Goal: Task Accomplishment & Management: Use online tool/utility

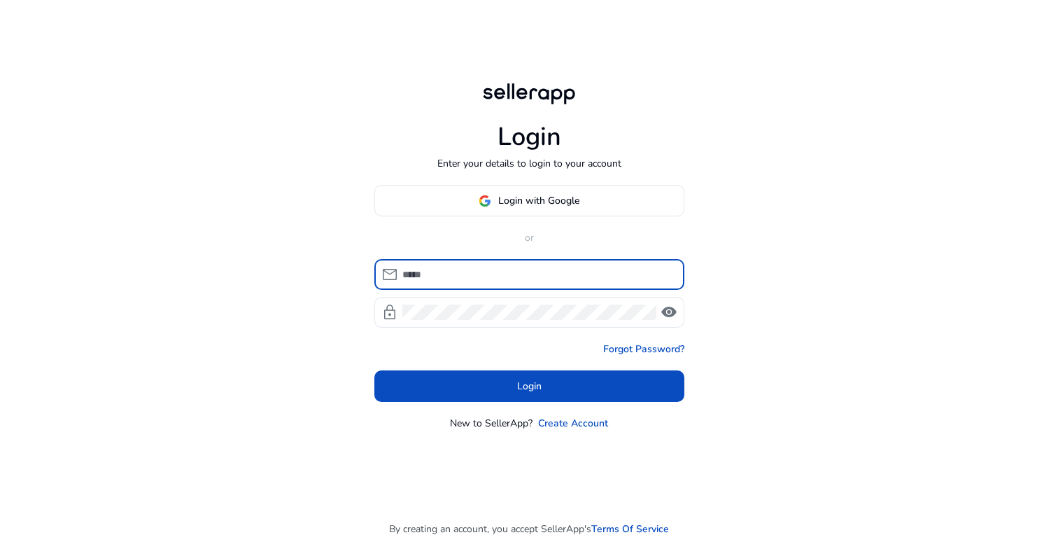
type input "*"
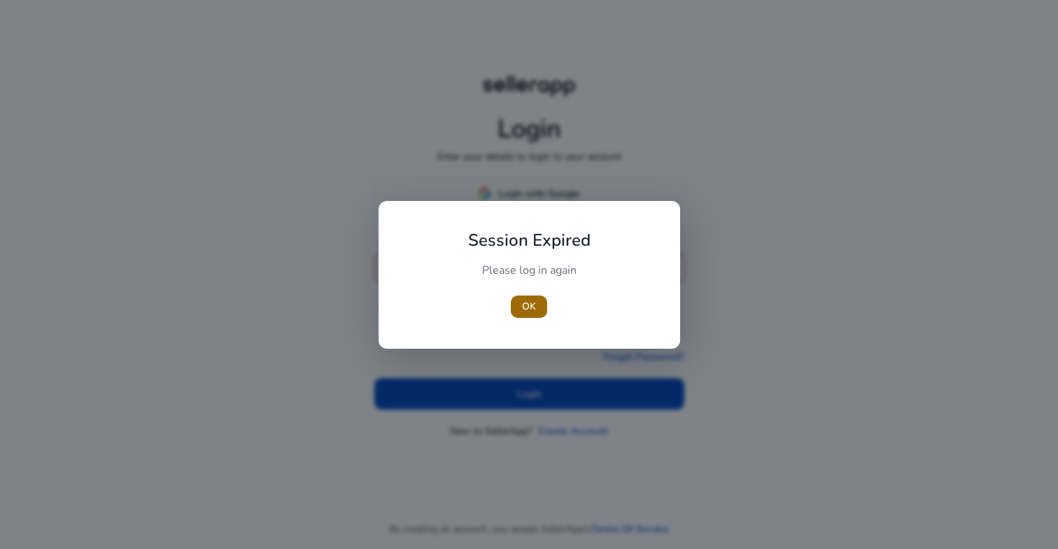
click at [537, 301] on span "button" at bounding box center [529, 307] width 36 height 34
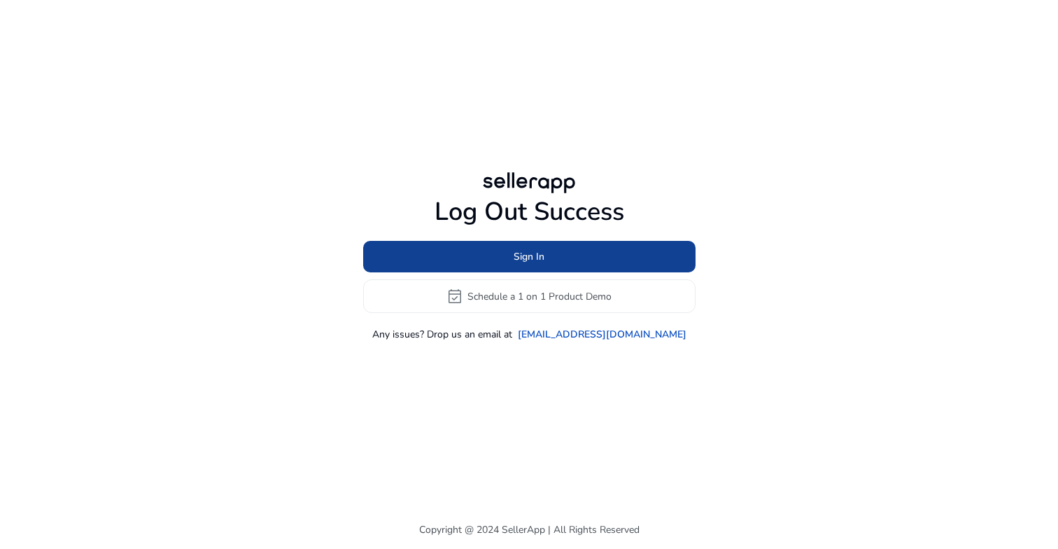
click at [539, 256] on span "Sign In" at bounding box center [529, 256] width 31 height 15
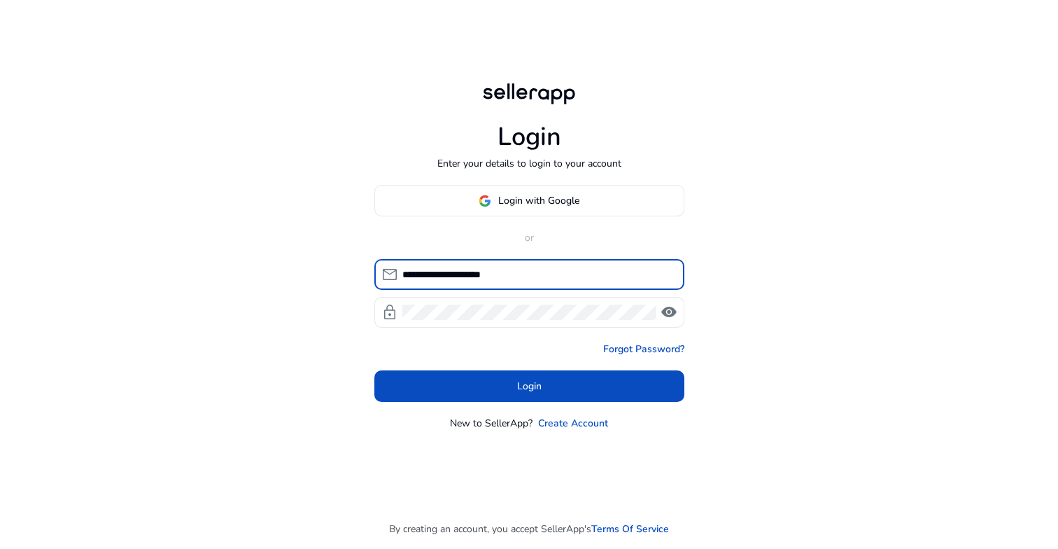
type input "**********"
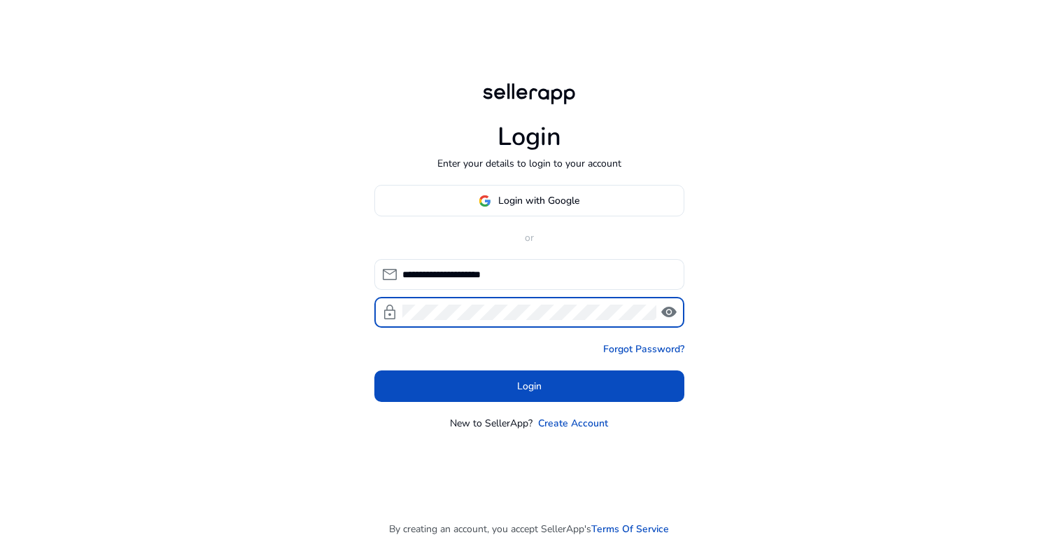
click at [671, 314] on span "visibility" at bounding box center [669, 312] width 17 height 17
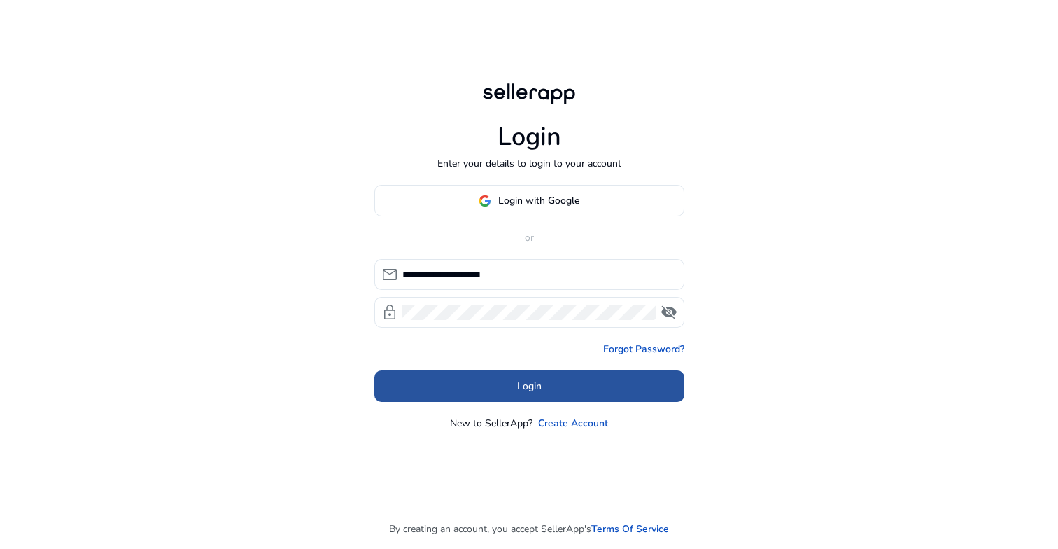
click at [552, 401] on span at bounding box center [529, 387] width 310 height 34
click at [552, 401] on div "**********" at bounding box center [529, 308] width 310 height 246
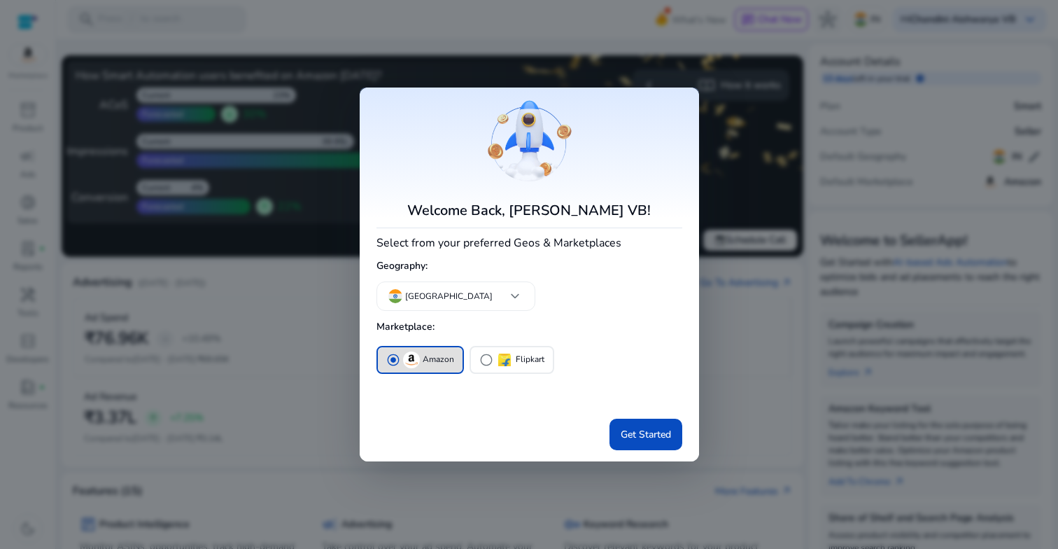
click at [779, 347] on div at bounding box center [529, 274] width 1058 height 549
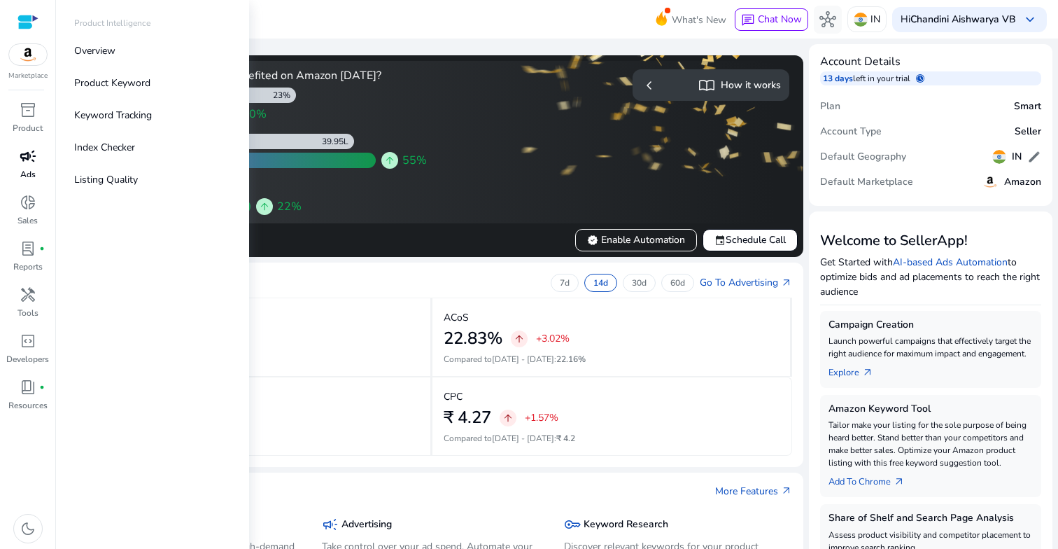
click at [25, 166] on div "campaign" at bounding box center [27, 156] width 39 height 22
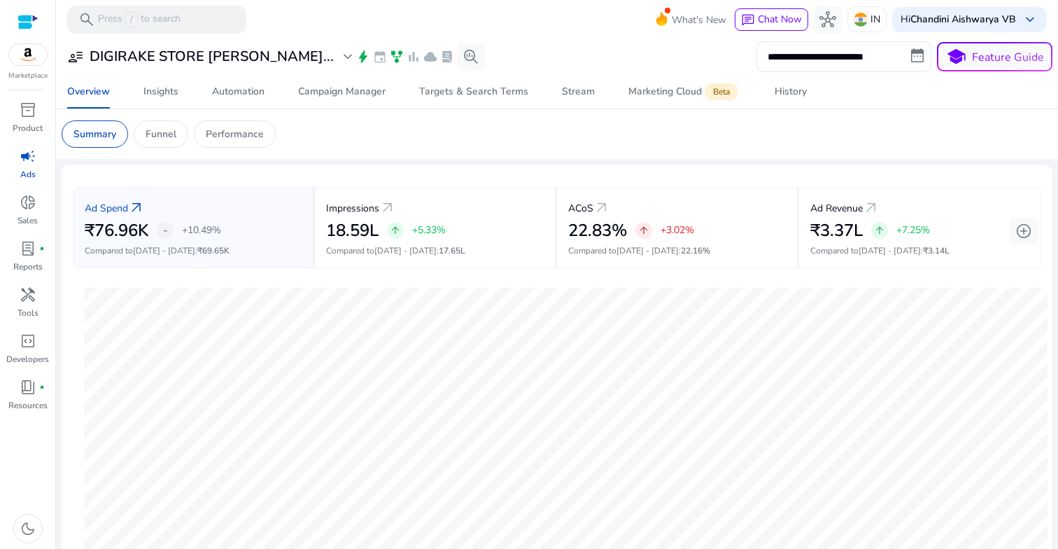
click at [820, 73] on mat-card "**********" at bounding box center [557, 56] width 1014 height 36
click at [790, 83] on span "History" at bounding box center [791, 92] width 32 height 34
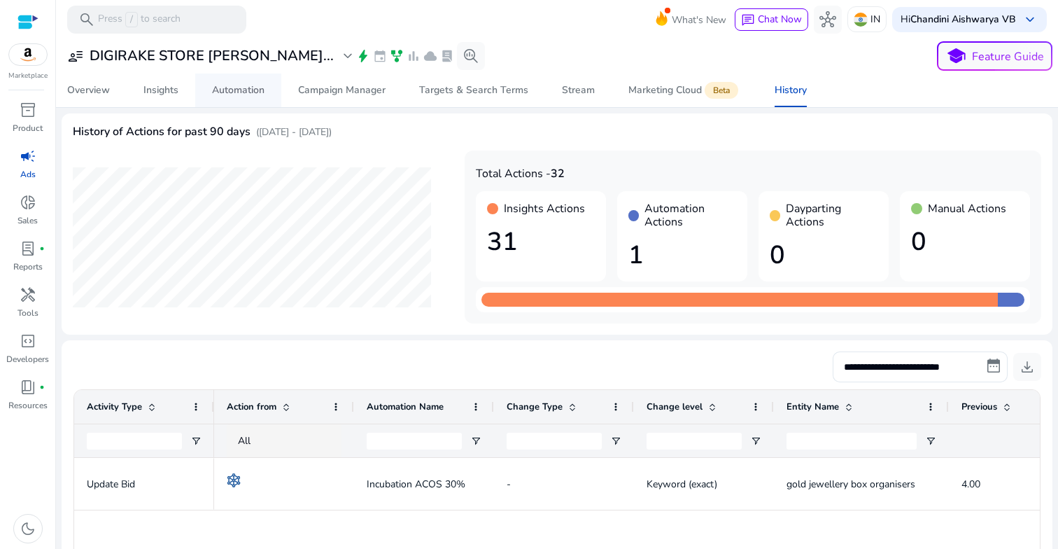
click at [259, 86] on div "Automation" at bounding box center [238, 90] width 52 height 10
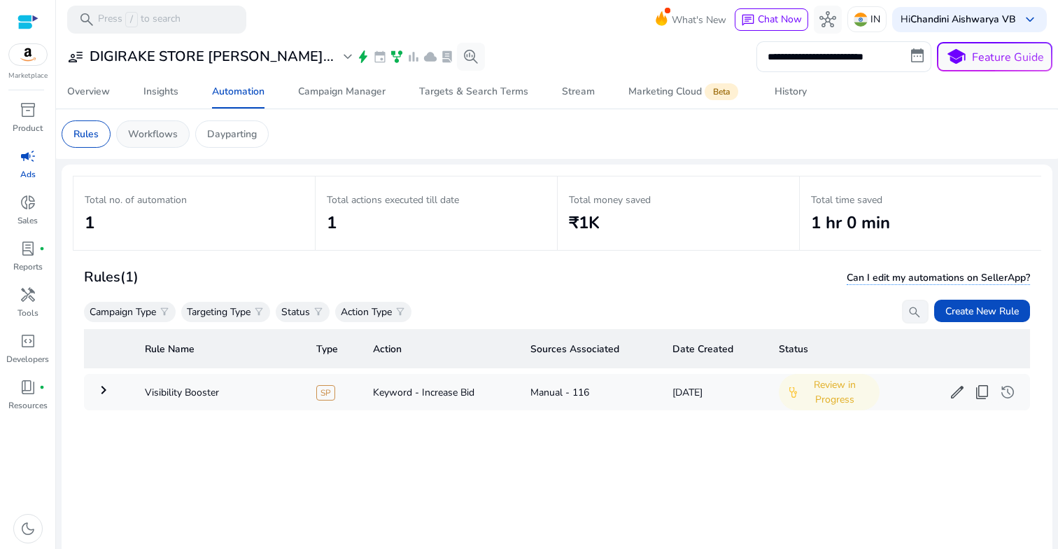
click at [150, 133] on p "Workflows" at bounding box center [153, 134] width 50 height 15
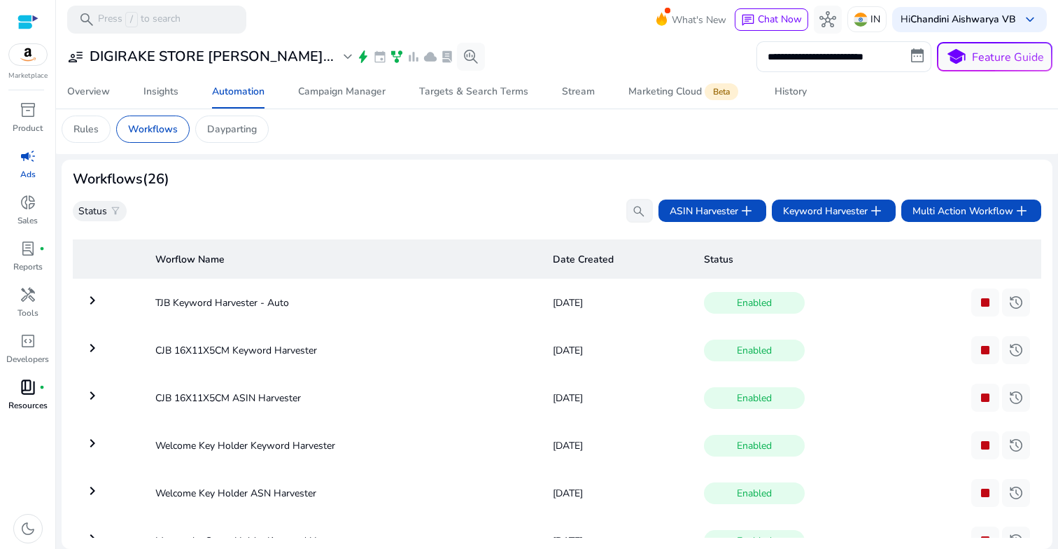
click at [20, 388] on span "book_4" at bounding box center [28, 387] width 17 height 17
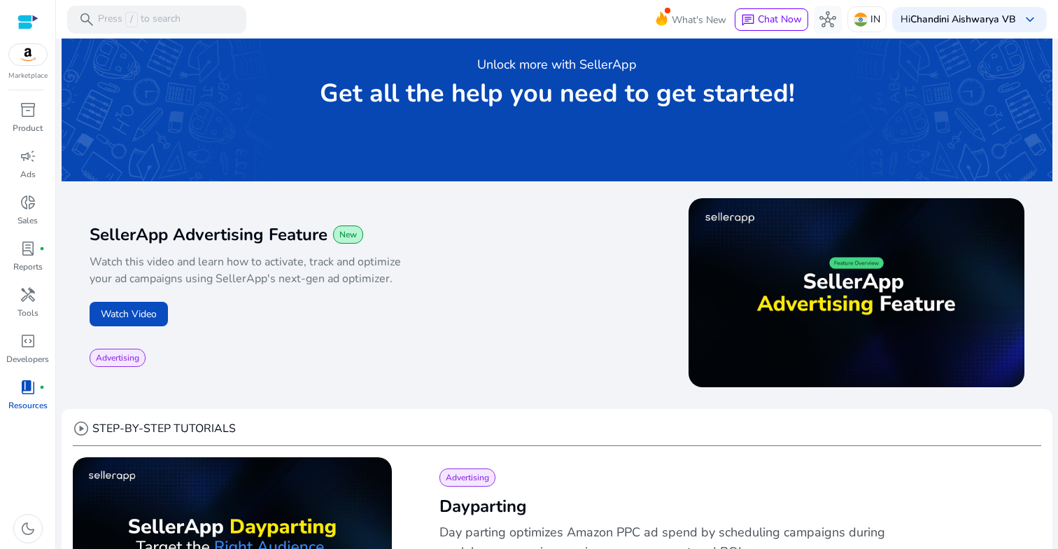
scroll to position [43, 0]
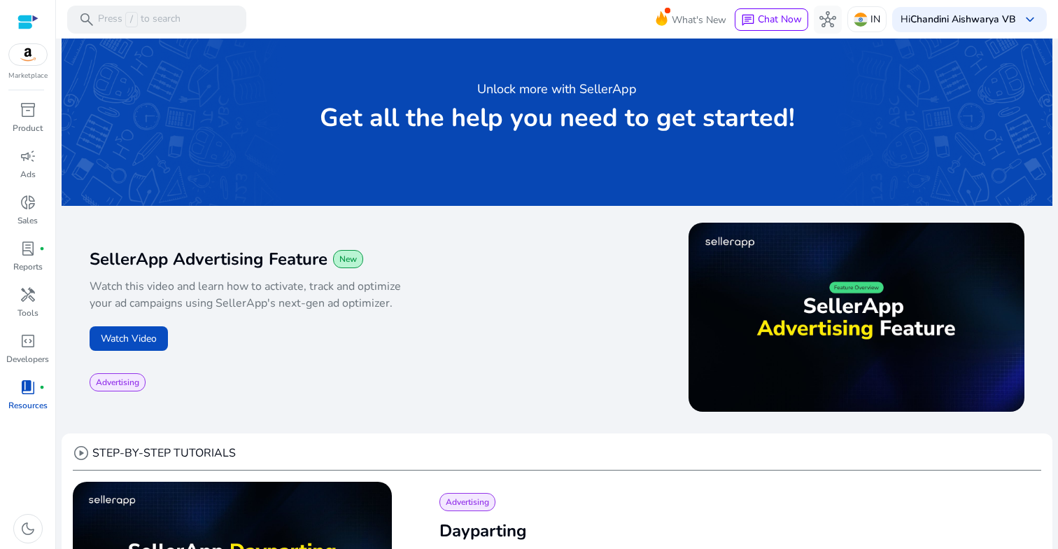
click at [661, 24] on icon at bounding box center [661, 16] width 21 height 20
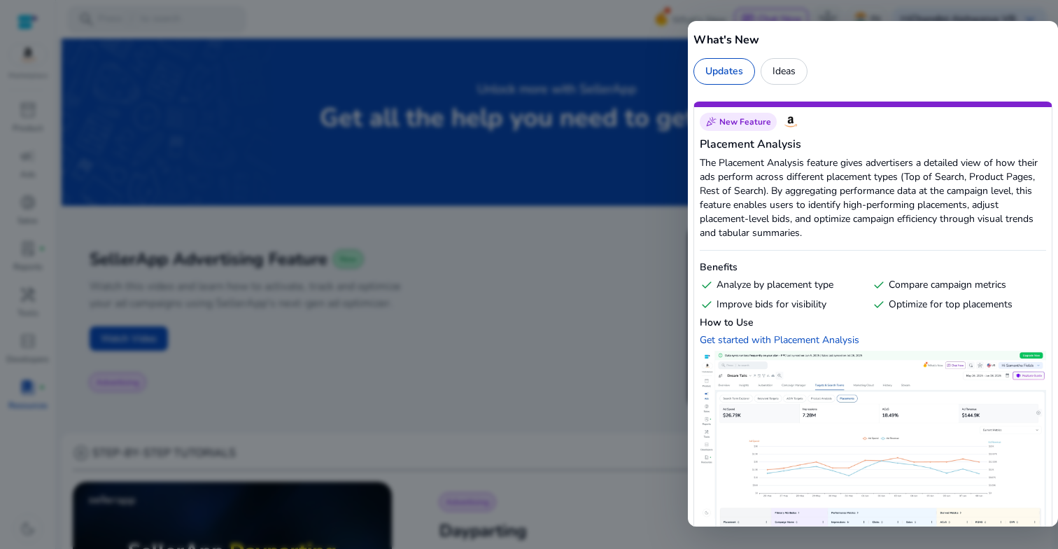
click at [577, 21] on div at bounding box center [529, 274] width 1058 height 549
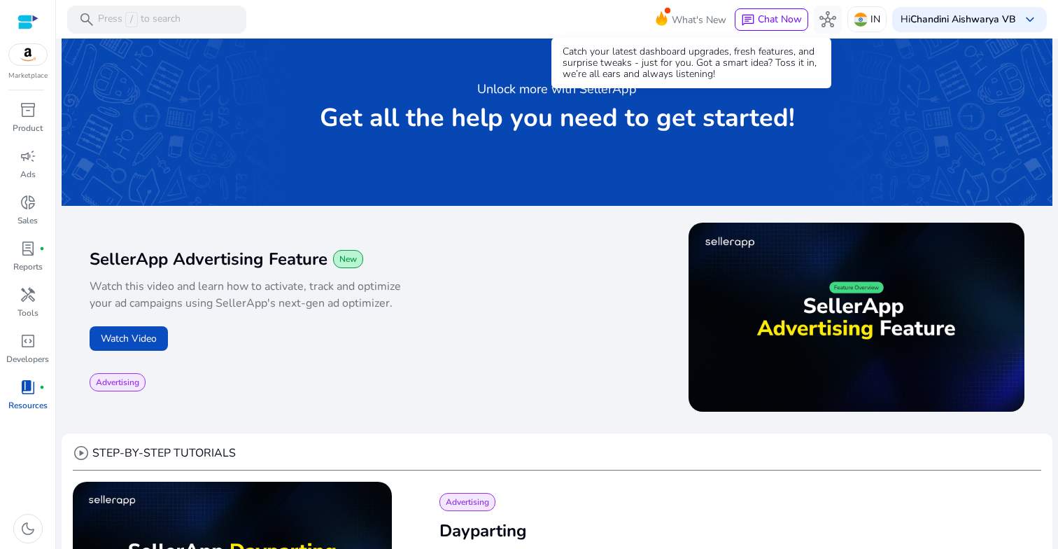
click at [680, 9] on span "What's New" at bounding box center [699, 20] width 55 height 24
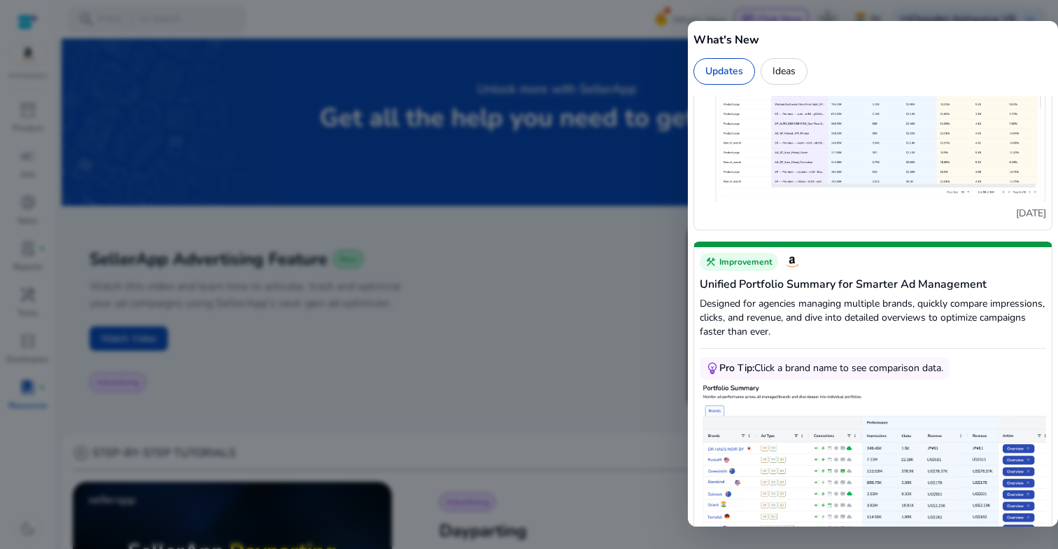
scroll to position [467, 0]
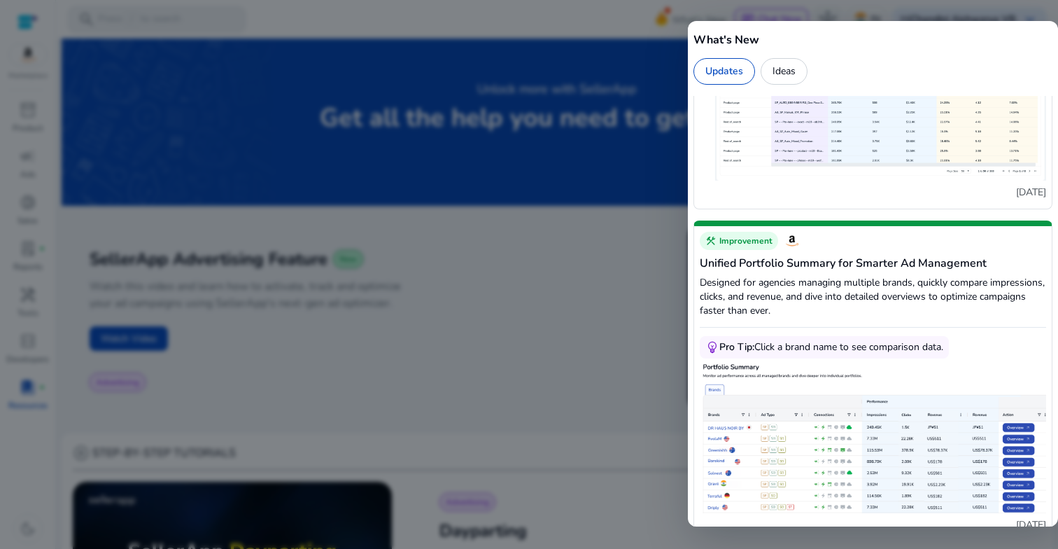
click at [642, 276] on div at bounding box center [529, 274] width 1058 height 549
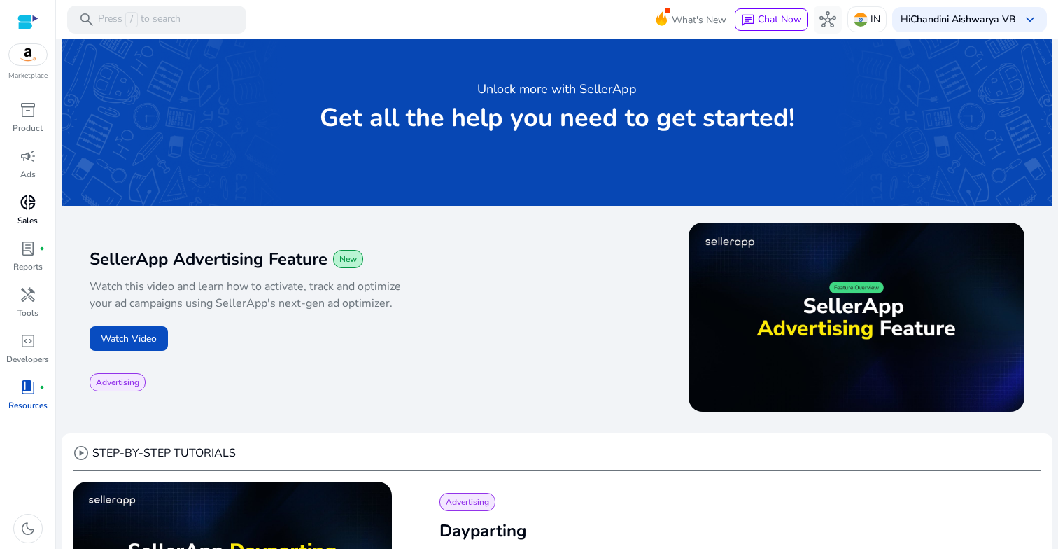
click at [27, 202] on span "donut_small" at bounding box center [28, 202] width 17 height 17
click at [27, 157] on span "campaign" at bounding box center [28, 156] width 17 height 17
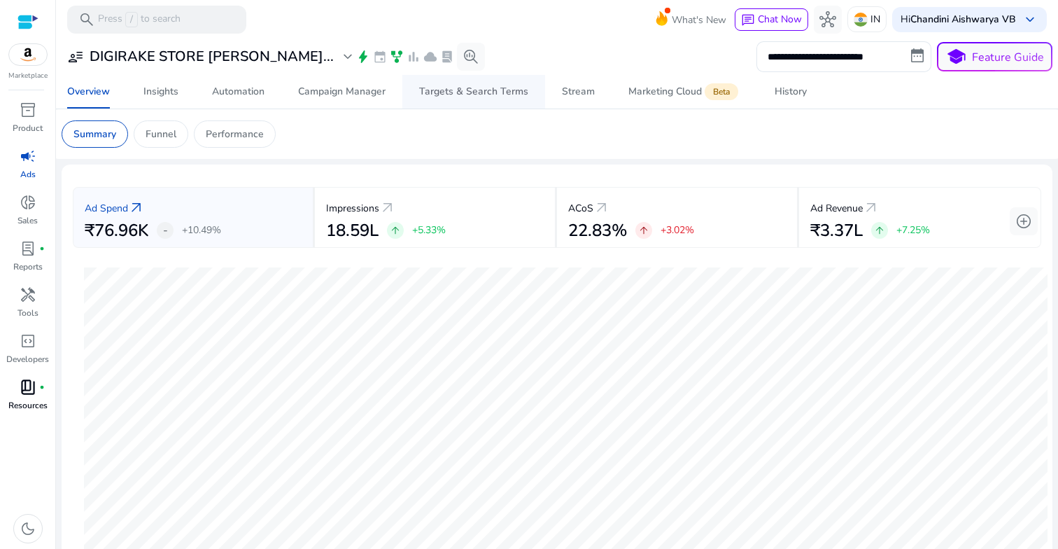
click at [477, 97] on div "Targets & Search Terms" at bounding box center [473, 92] width 109 height 10
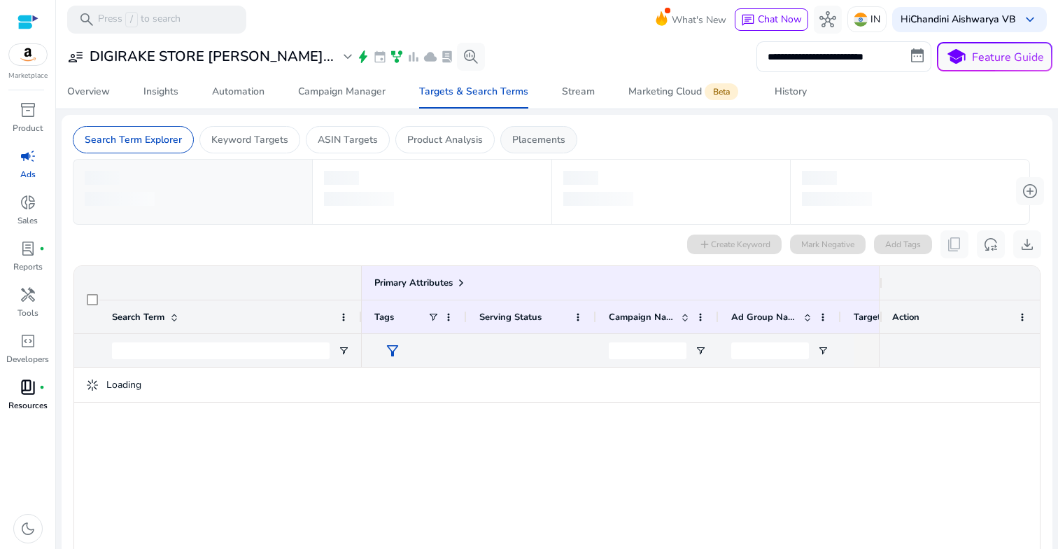
click at [529, 139] on p "Placements" at bounding box center [538, 139] width 53 height 15
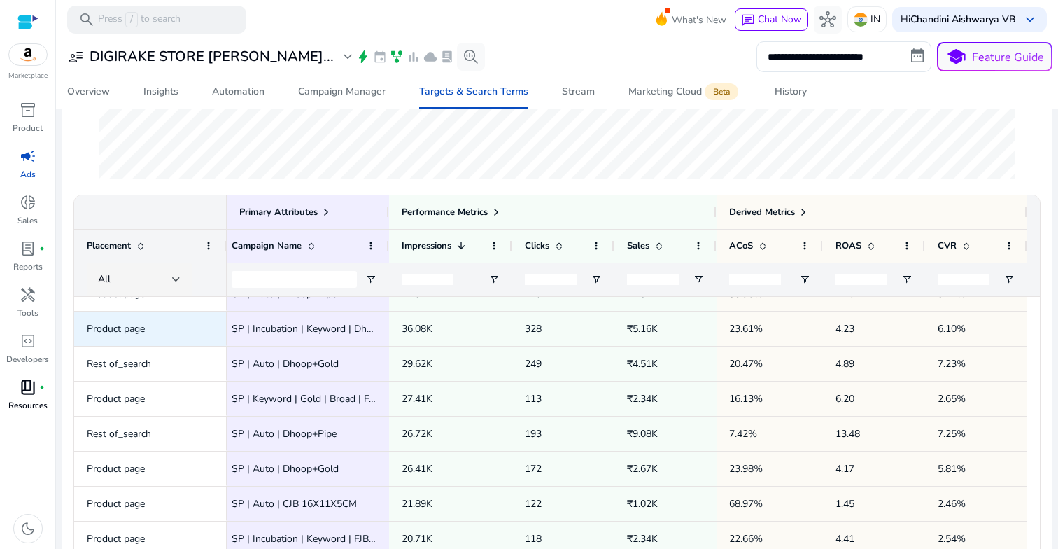
scroll to position [218, 0]
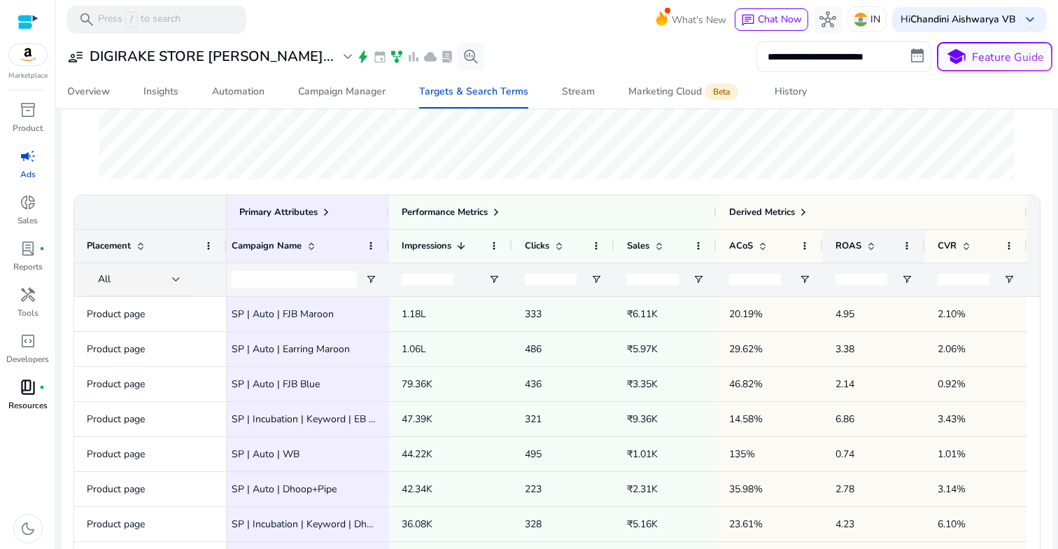
click at [843, 253] on div "ROAS" at bounding box center [867, 246] width 62 height 26
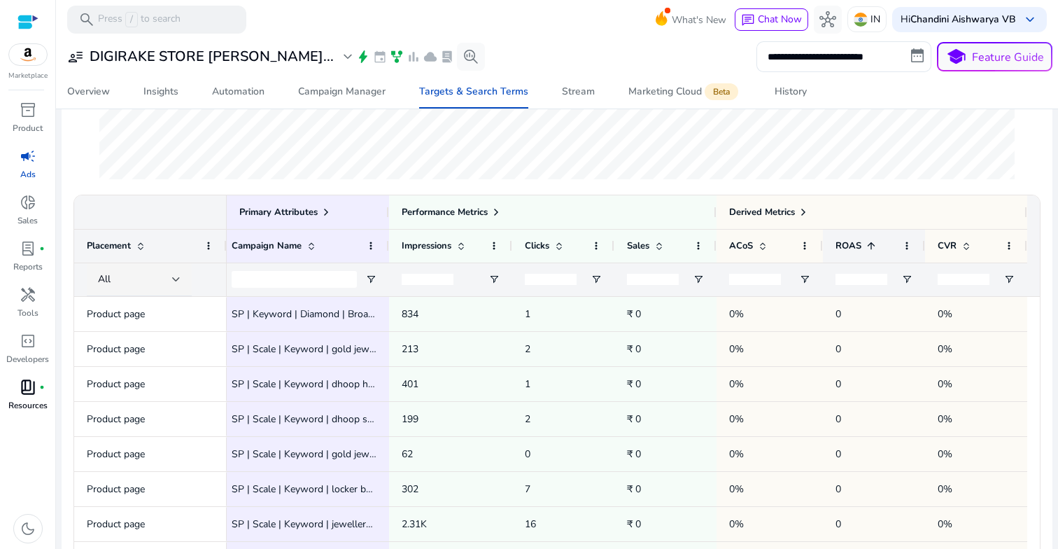
click at [843, 253] on div "ROAS 1" at bounding box center [867, 246] width 62 height 26
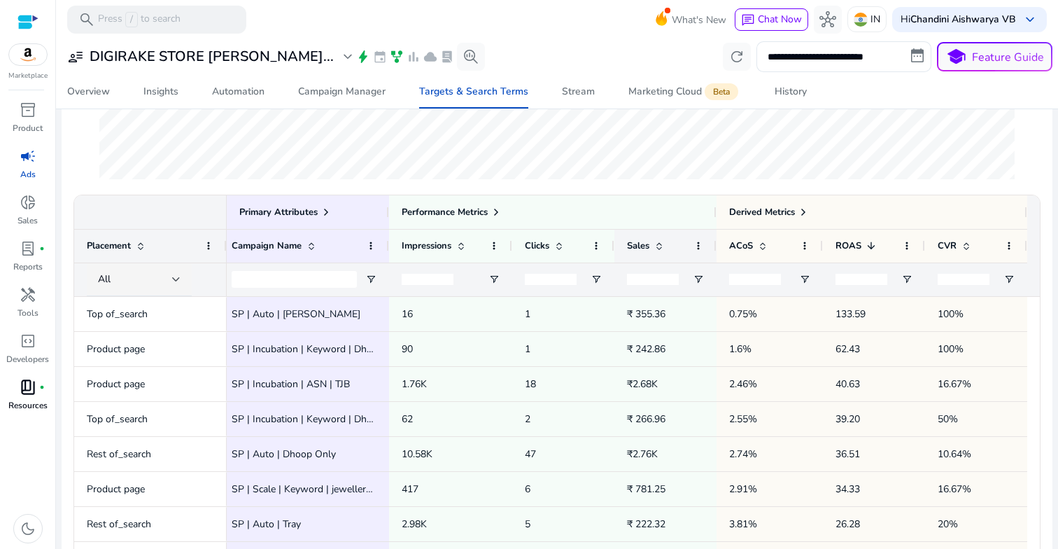
click at [636, 245] on span "Sales" at bounding box center [638, 245] width 22 height 13
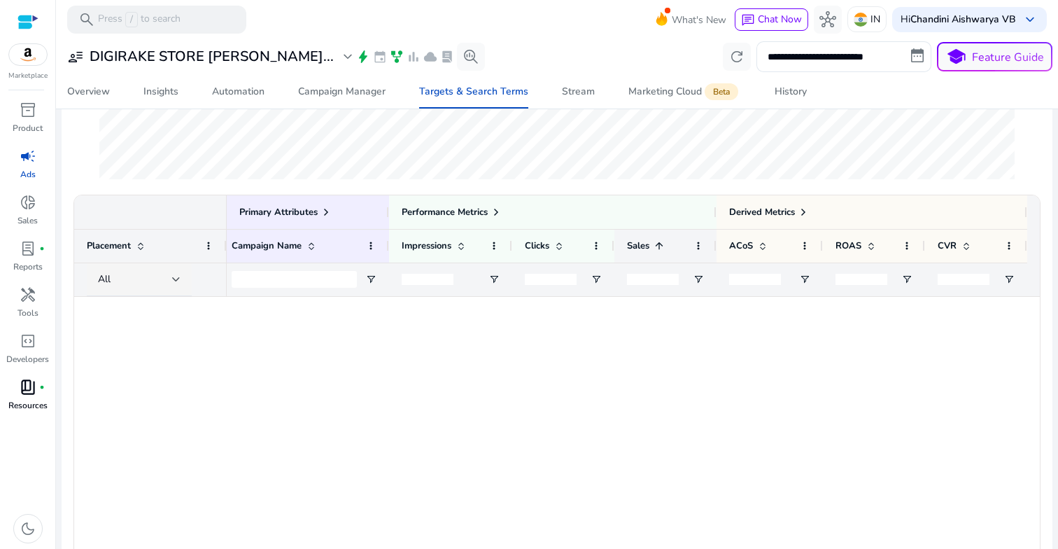
click at [650, 245] on span at bounding box center [657, 245] width 15 height 11
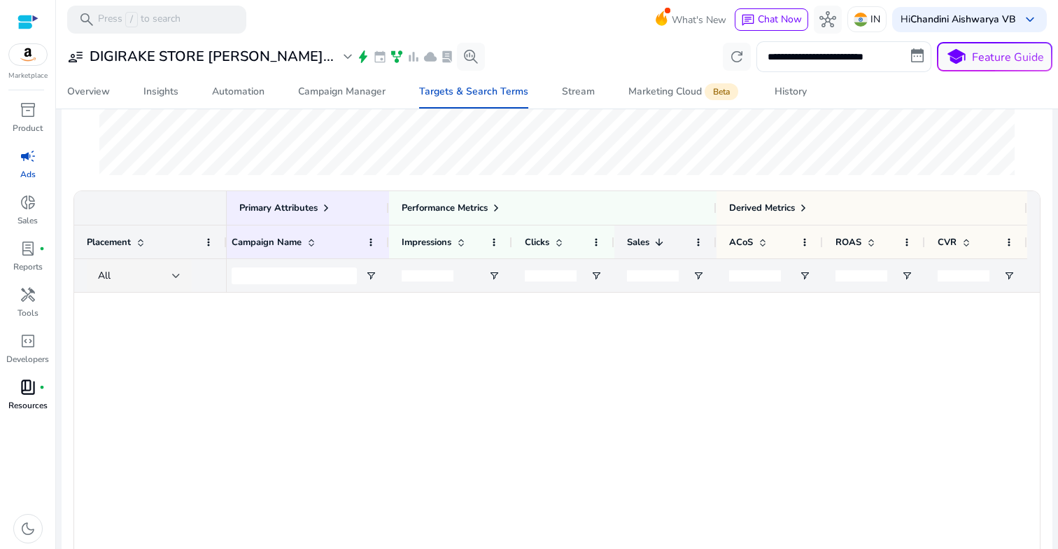
click at [650, 245] on span at bounding box center [657, 242] width 15 height 11
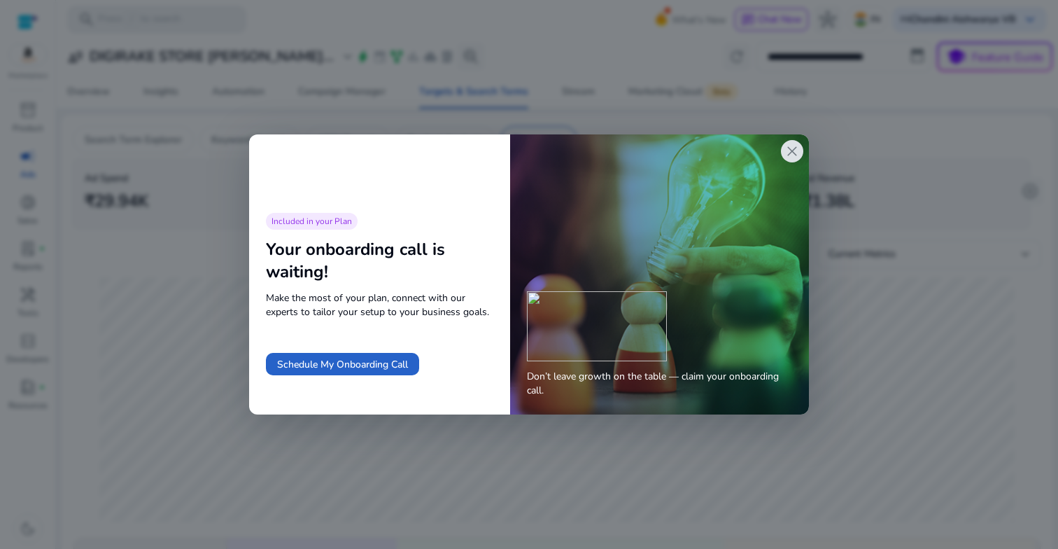
scroll to position [0, 13]
